Goal: Navigation & Orientation: Find specific page/section

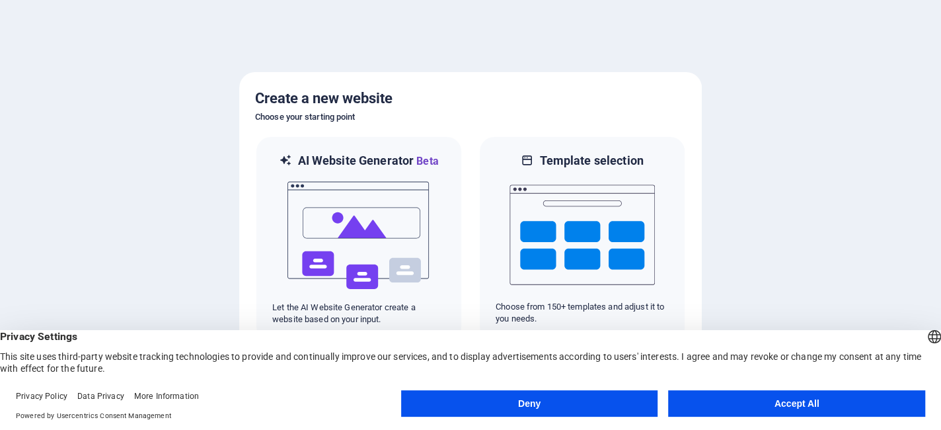
click at [568, 398] on button "Deny" at bounding box center [529, 403] width 257 height 26
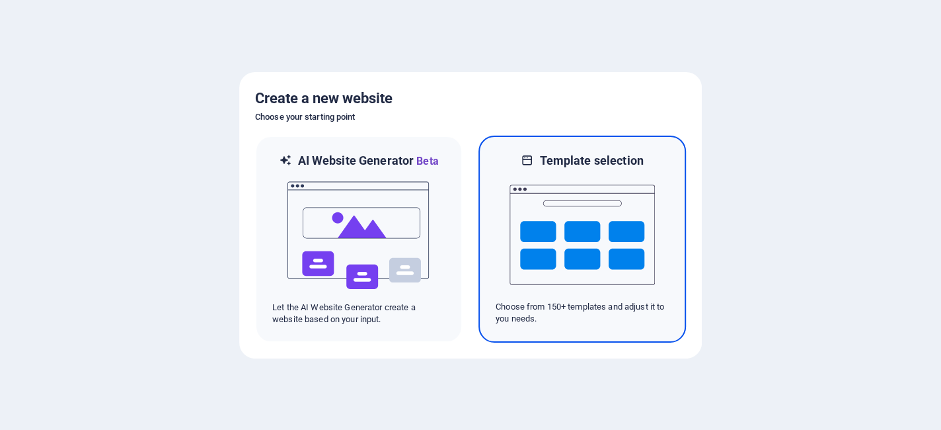
click at [588, 194] on img at bounding box center [582, 235] width 145 height 132
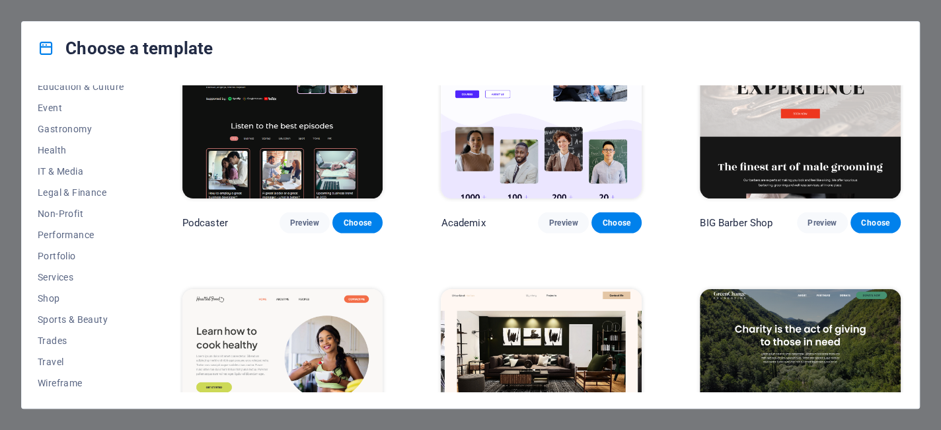
scroll to position [1785, 0]
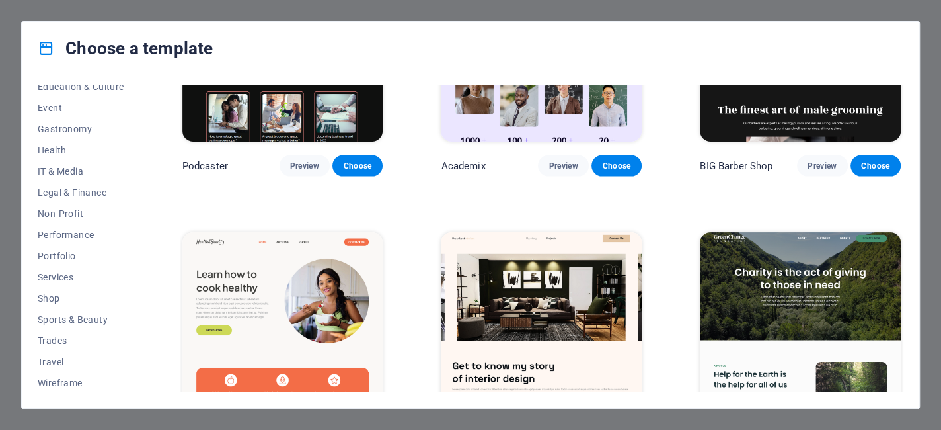
click at [5, 202] on div "Choose a template All Templates My Templates New Trending Landingpage Multipage…" at bounding box center [470, 215] width 941 height 430
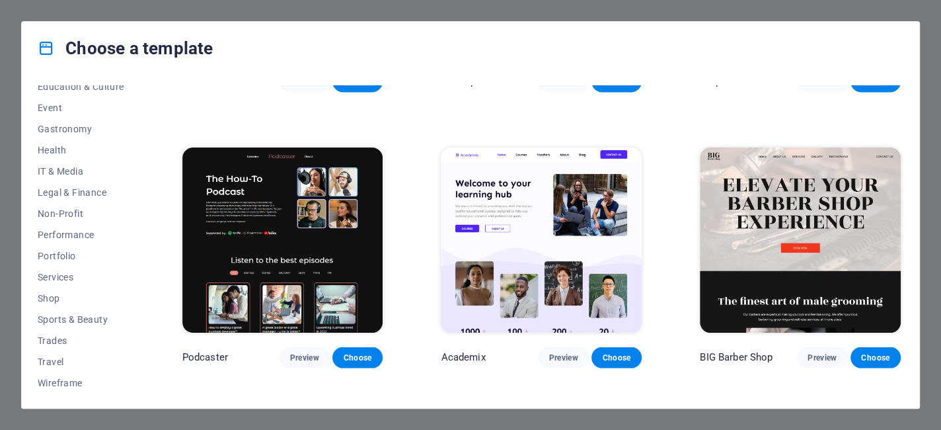
scroll to position [1587, 0]
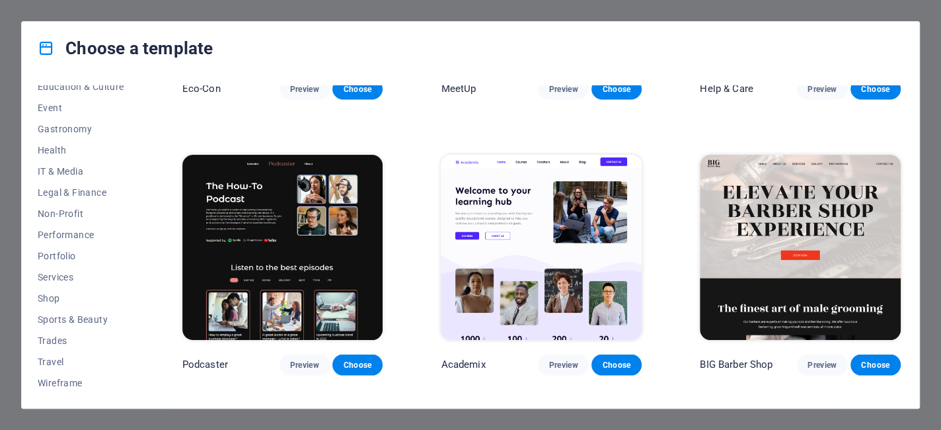
click at [929, 128] on div "Choose a template All Templates My Templates New Trending Landingpage Multipage…" at bounding box center [470, 215] width 941 height 430
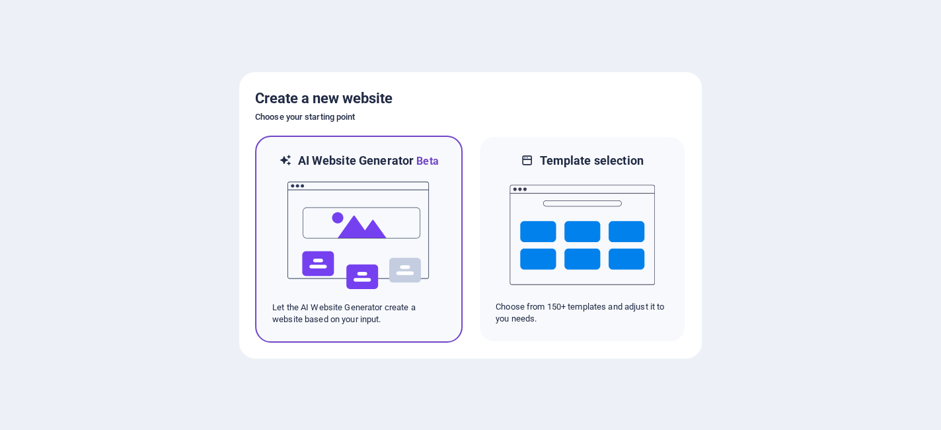
click at [395, 252] on img at bounding box center [358, 235] width 145 height 132
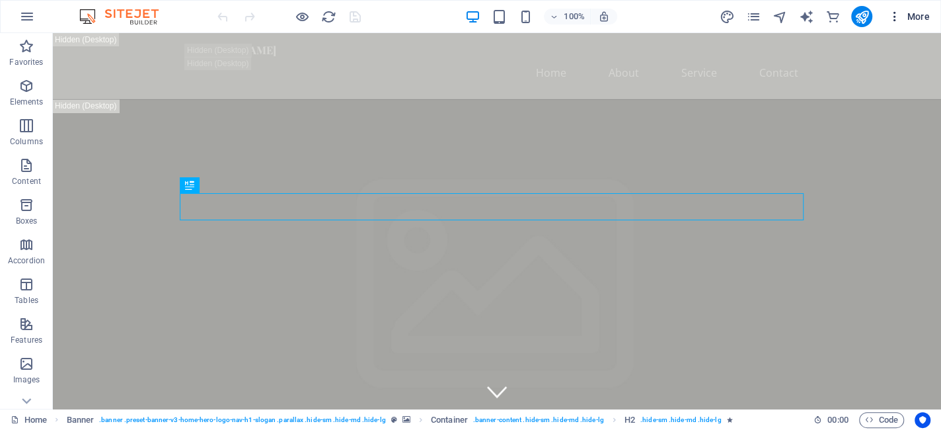
click at [896, 17] on icon "button" at bounding box center [894, 16] width 13 height 13
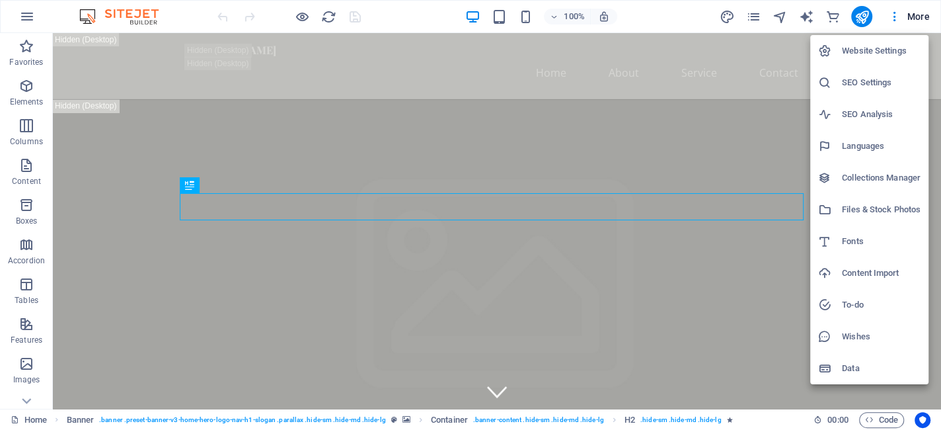
click at [24, 402] on div at bounding box center [470, 215] width 941 height 430
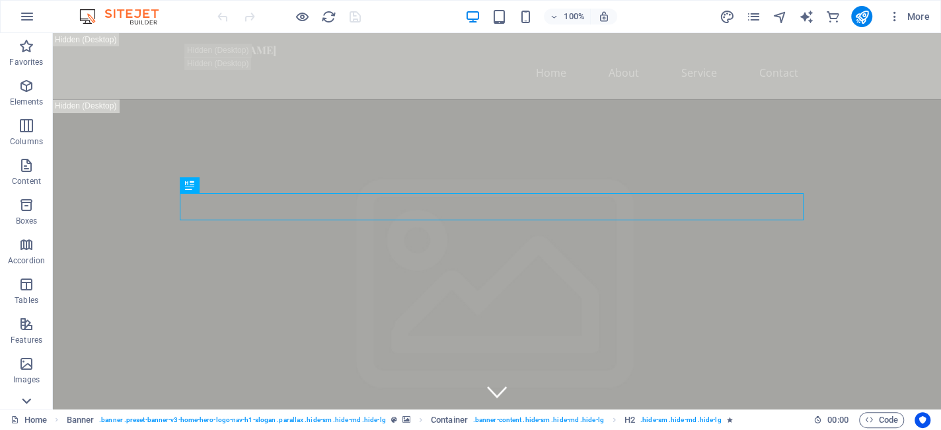
click at [26, 401] on icon at bounding box center [26, 400] width 19 height 19
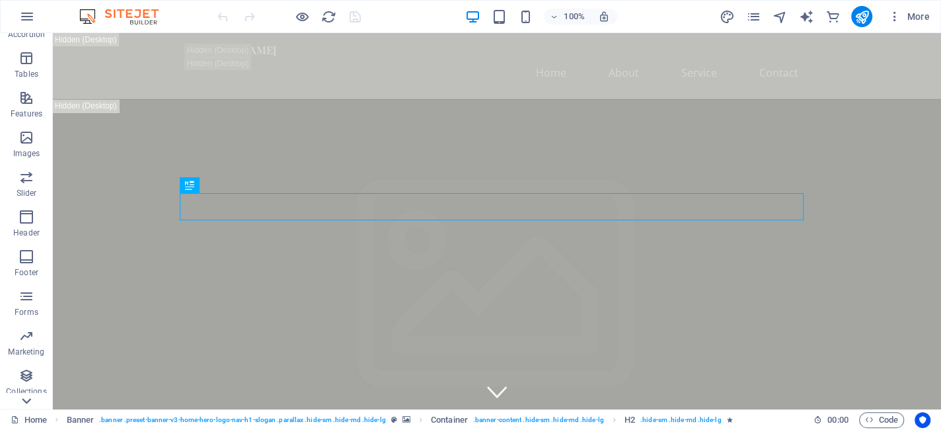
scroll to position [258, 0]
click at [916, 18] on span "More" at bounding box center [909, 16] width 42 height 13
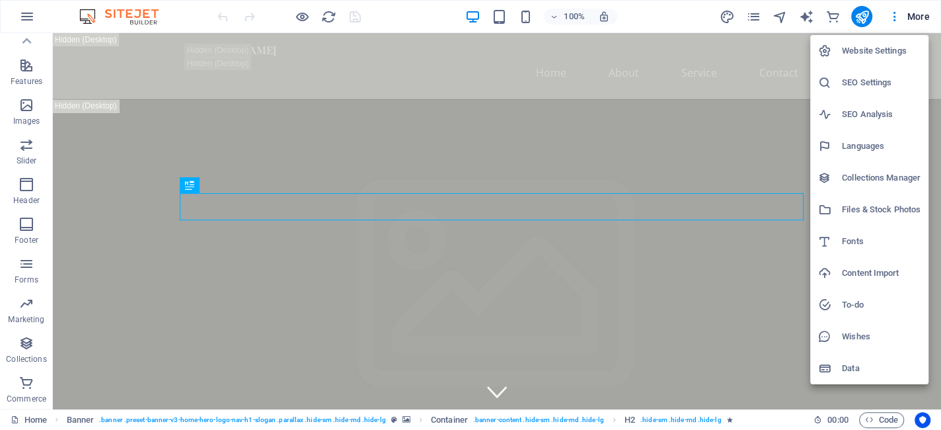
click at [28, 17] on div at bounding box center [470, 215] width 941 height 430
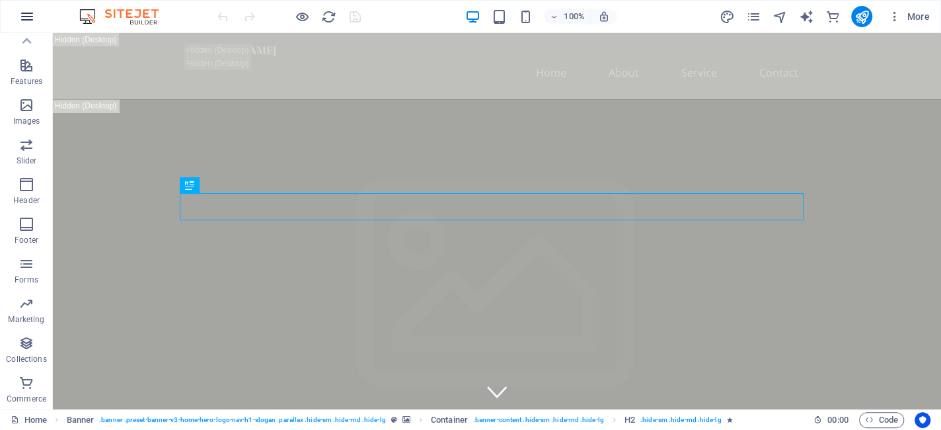
click at [28, 11] on icon "button" at bounding box center [27, 17] width 16 height 16
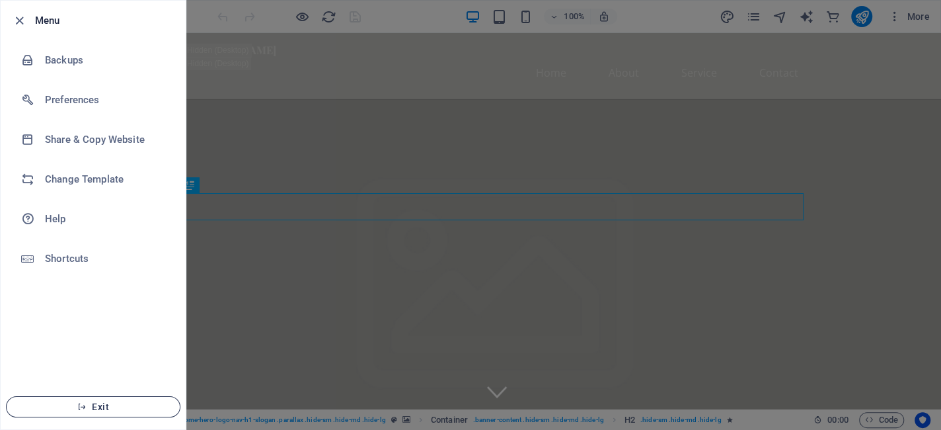
click at [87, 407] on span "Exit" at bounding box center [93, 406] width 152 height 11
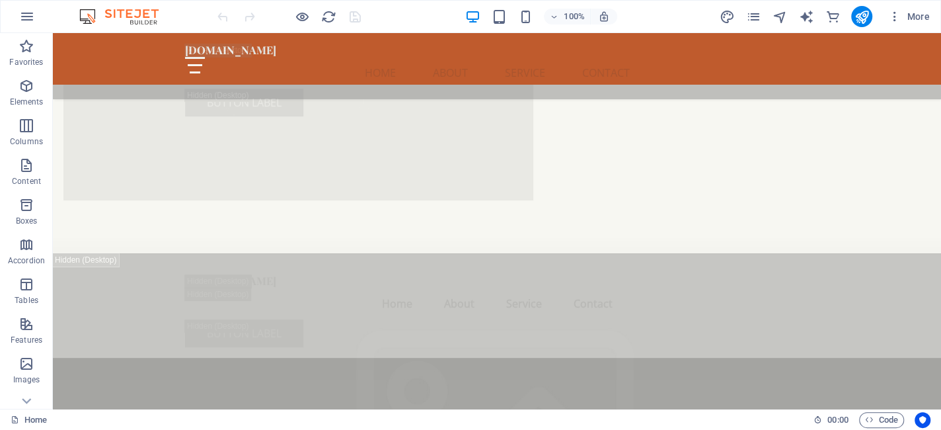
scroll to position [7115, 0]
